Goal: Information Seeking & Learning: Learn about a topic

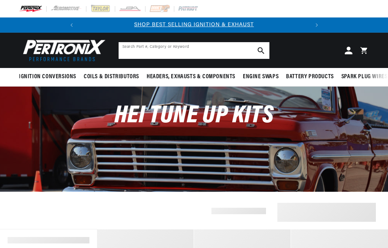
click at [162, 47] on input "Search Part #, Category or Keyword" at bounding box center [194, 50] width 151 height 17
type input "Distributor installation kits"
click at [261, 50] on button "Search Part #, Category or Keyword" at bounding box center [261, 50] width 17 height 17
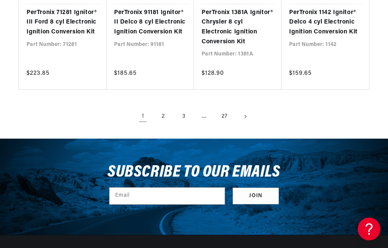
scroll to position [0, 77]
click at [167, 108] on link "2" at bounding box center [163, 116] width 17 height 17
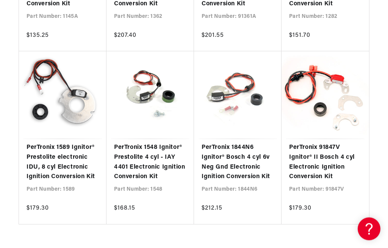
scroll to position [1052, 0]
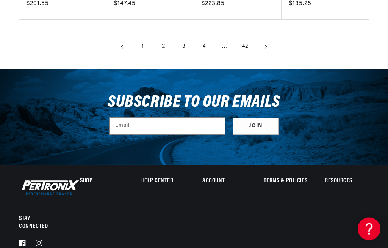
scroll to position [1237, 0]
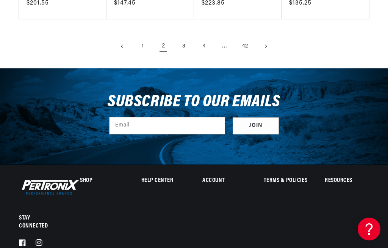
click at [159, 178] on h2 "Help Center" at bounding box center [163, 180] width 44 height 5
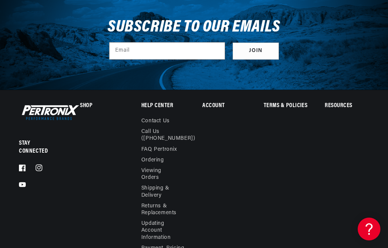
scroll to position [0, 0]
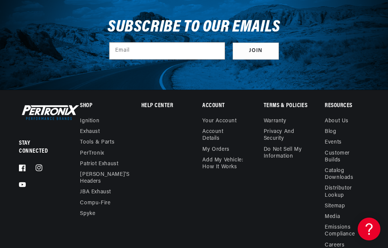
click at [168, 140] on div "Help Center Contact us Call Us (913-808-2376) FAQ Pertronix Ordering Viewing Or…" at bounding box center [163, 176] width 44 height 147
click at [97, 118] on link "Ignition" at bounding box center [89, 122] width 19 height 9
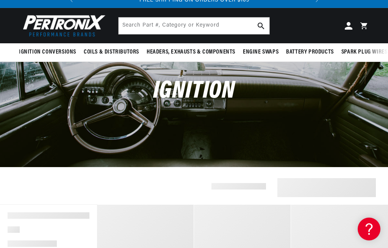
click at [370, 227] on icon at bounding box center [369, 228] width 11 height 57
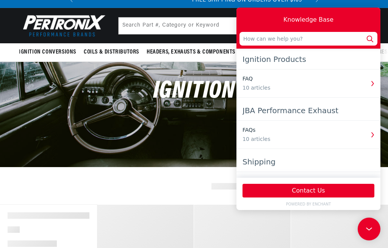
scroll to position [0, 230]
click at [317, 191] on button "Contact Us" at bounding box center [309, 190] width 132 height 14
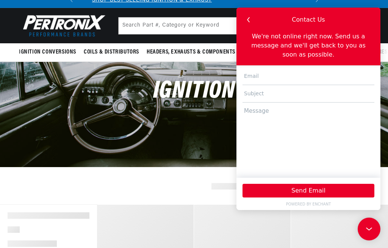
scroll to position [0, 0]
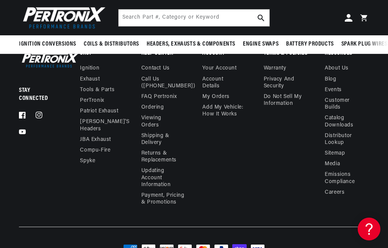
scroll to position [0, 230]
click at [171, 86] on link "Call Us ([PHONE_NUMBER])" at bounding box center [168, 82] width 54 height 17
click at [164, 94] on link "FAQ Pertronix" at bounding box center [159, 96] width 36 height 11
click at [167, 91] on link "FAQ Pertronix" at bounding box center [159, 96] width 36 height 11
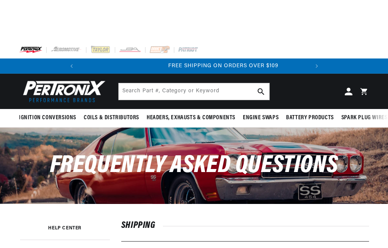
scroll to position [0, 230]
